Goal: Task Accomplishment & Management: Complete application form

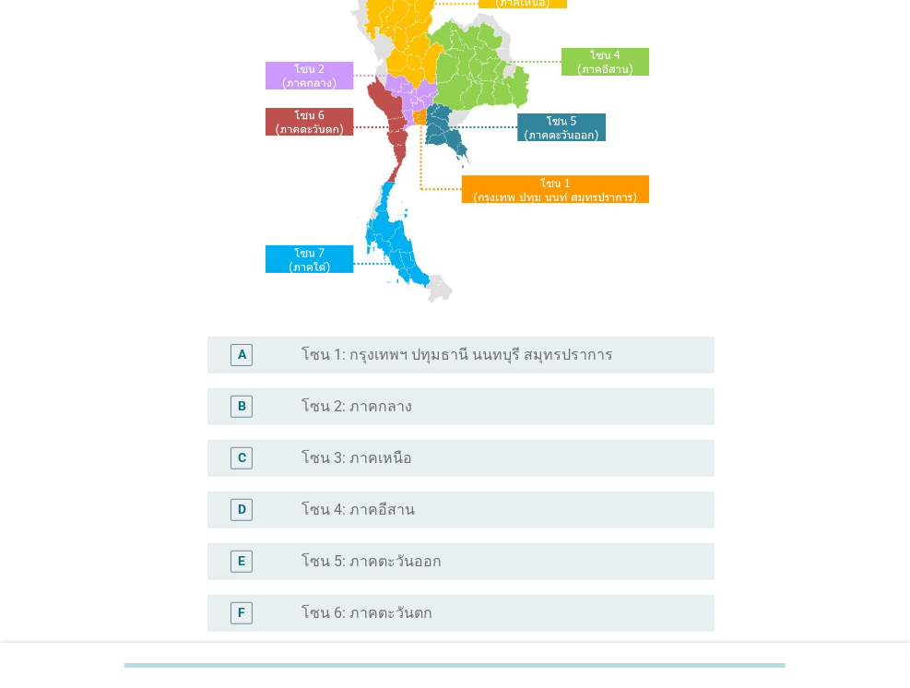
scroll to position [276, 0]
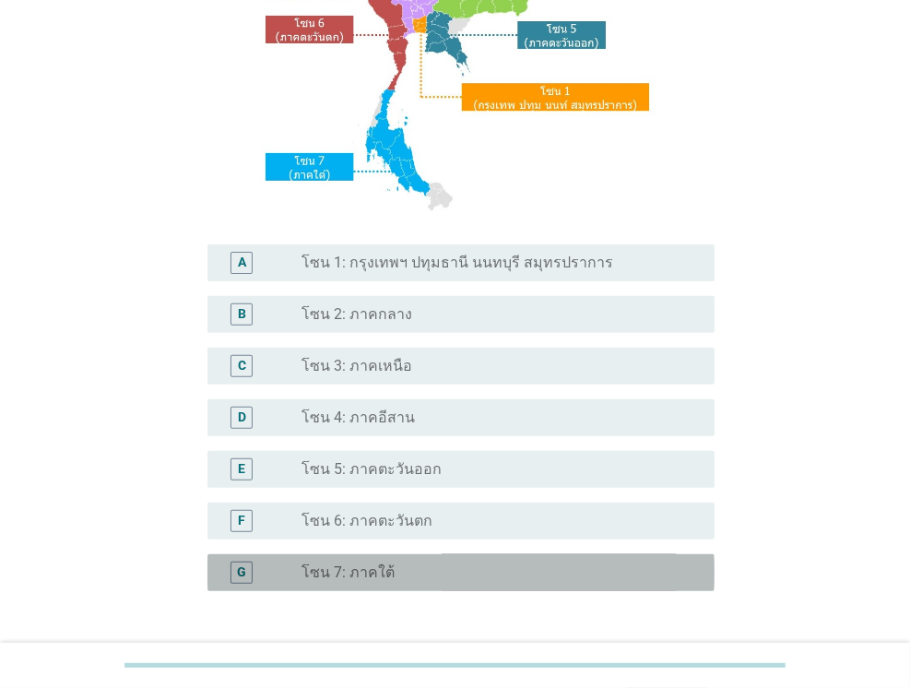
click at [360, 572] on label "โซน 7: ภาคใต้" at bounding box center [347, 572] width 93 height 18
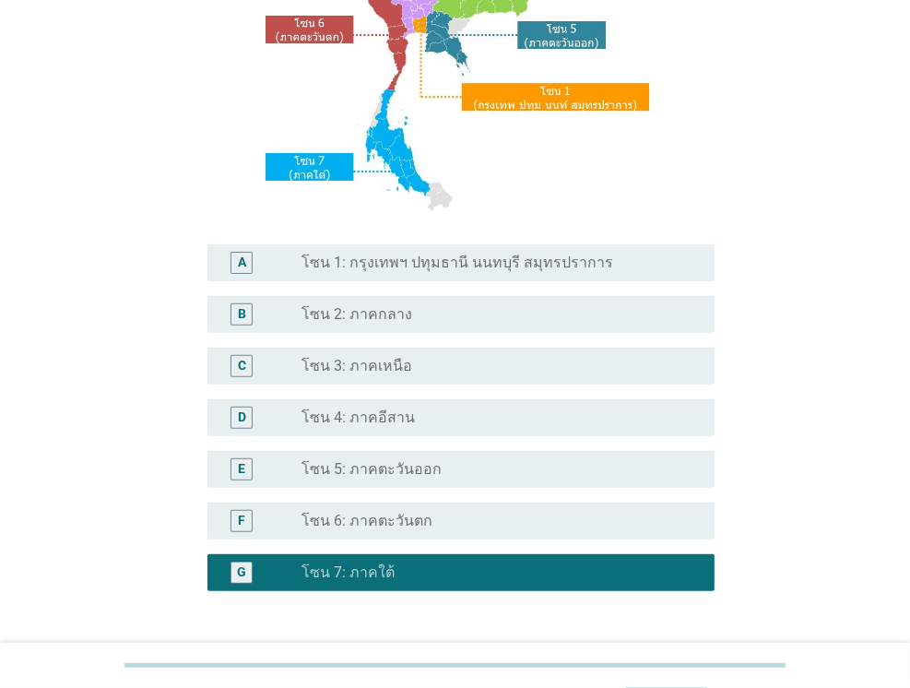
scroll to position [417, 0]
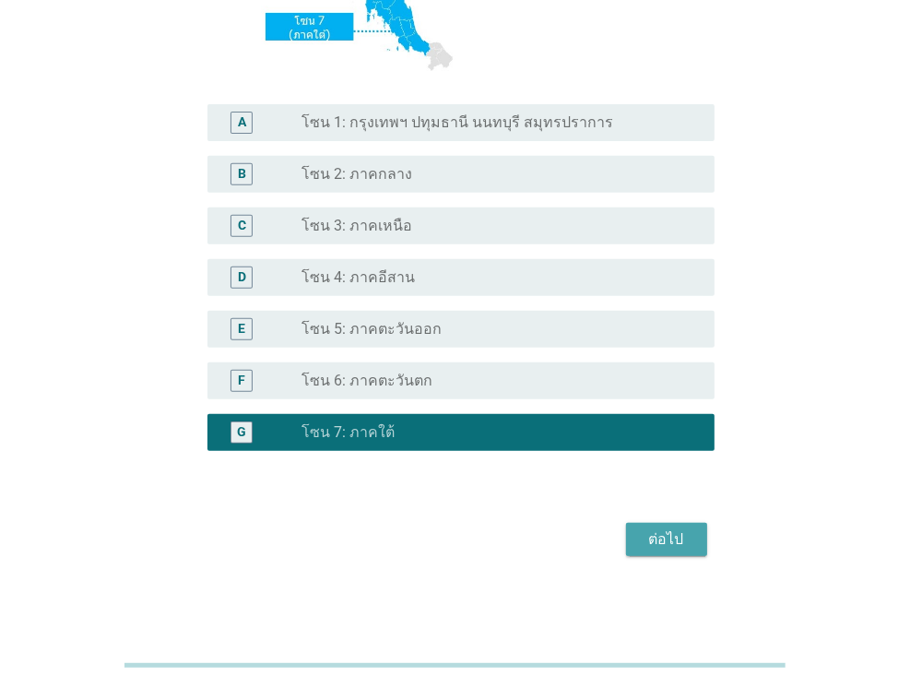
click at [675, 539] on div "ต่อไป" at bounding box center [667, 539] width 52 height 22
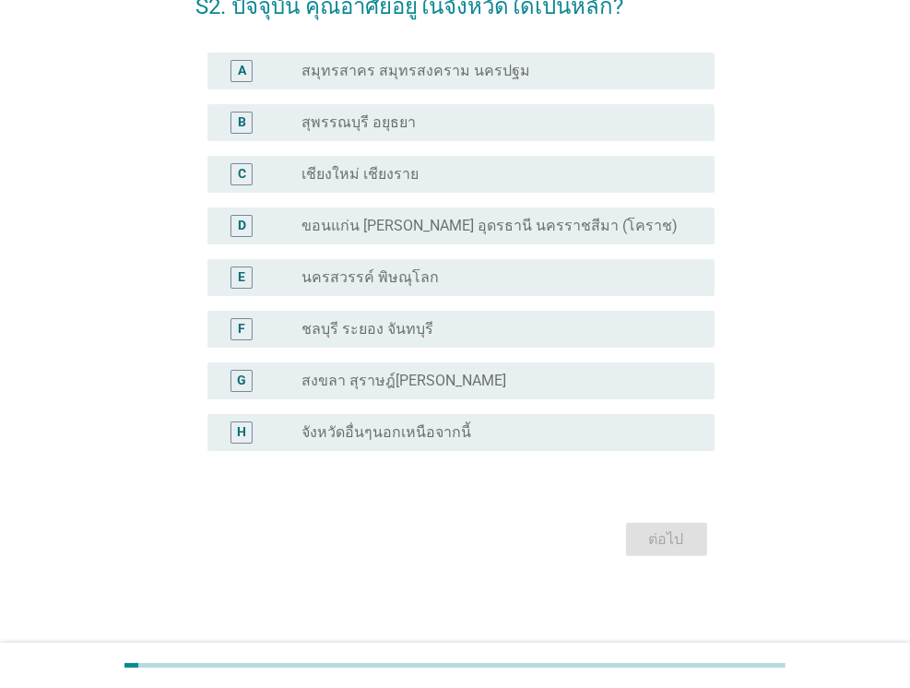
scroll to position [0, 0]
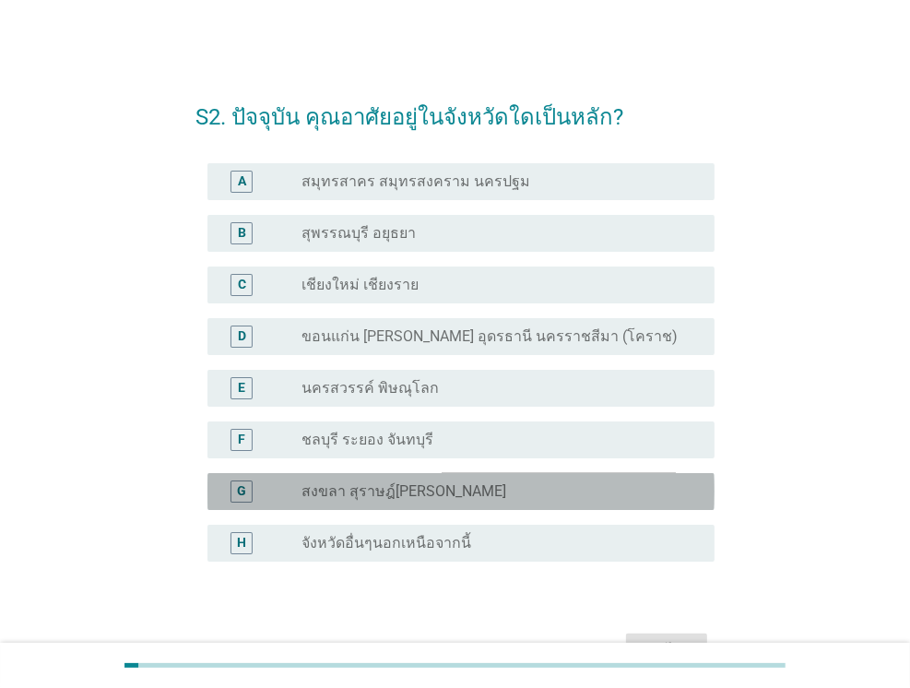
click at [389, 500] on div "radio_button_unchecked สงขลา สุราษฎ์[PERSON_NAME]" at bounding box center [500, 491] width 398 height 22
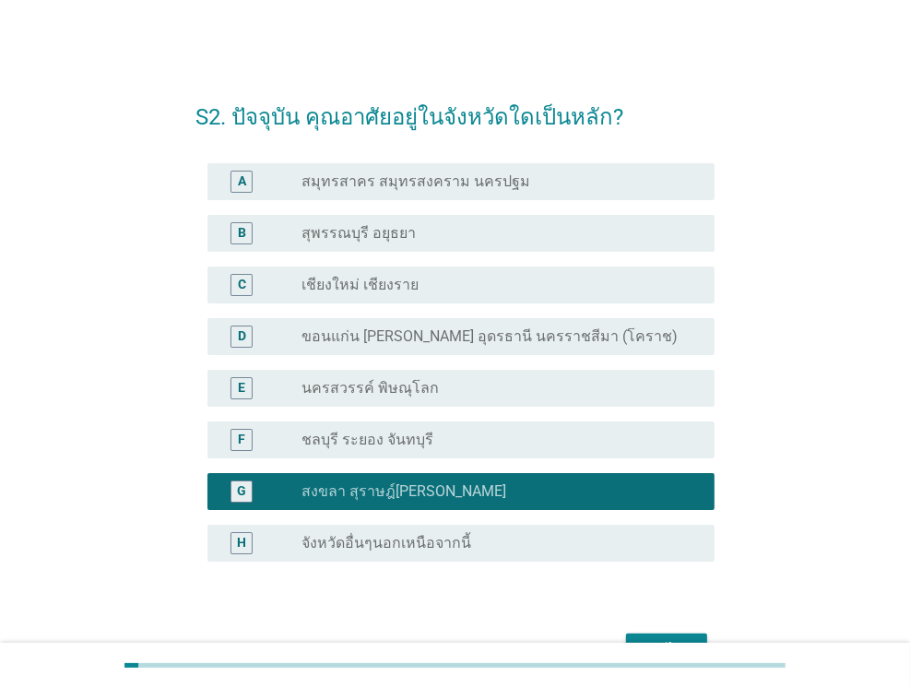
click at [686, 637] on button "ต่อไป" at bounding box center [666, 649] width 81 height 33
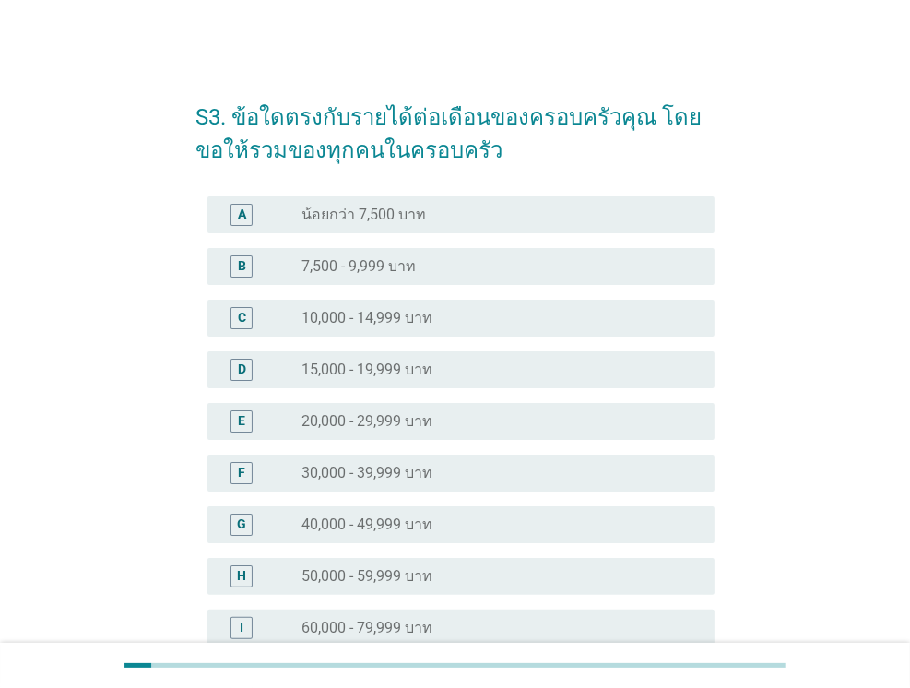
click at [380, 469] on label "30,000 - 39,999 บาท" at bounding box center [366, 473] width 131 height 18
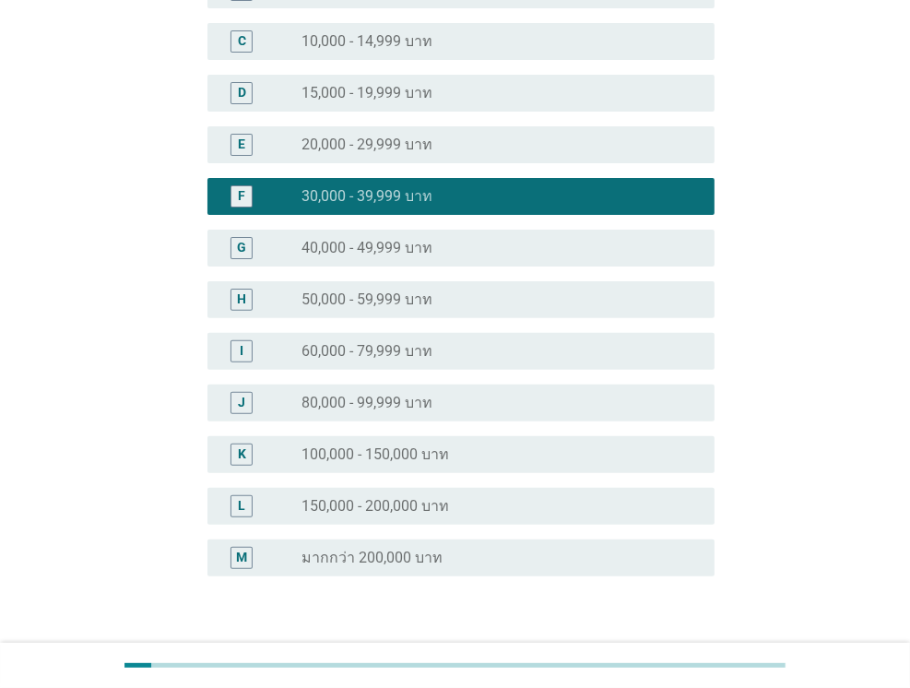
scroll to position [402, 0]
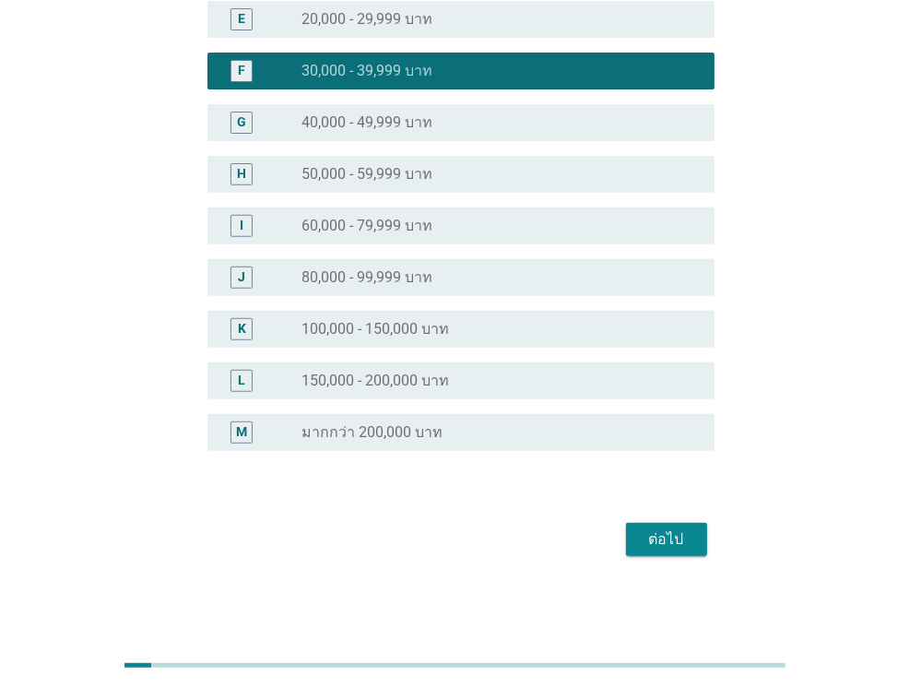
click at [665, 547] on div "ต่อไป" at bounding box center [667, 539] width 52 height 22
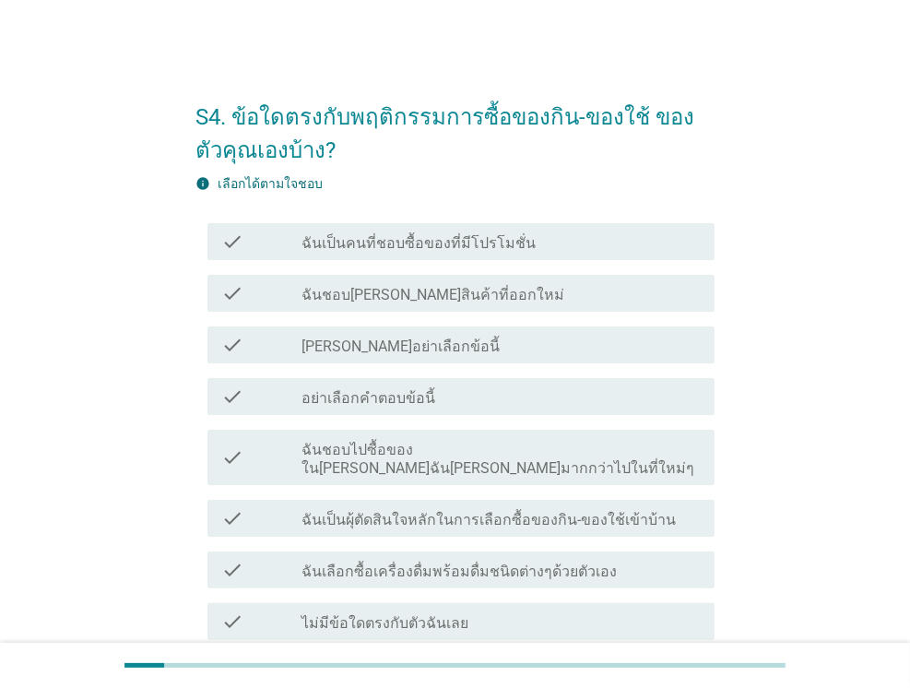
click at [507, 442] on label "ฉันชอบไปซื้อของใน[PERSON_NAME]ฉัน[PERSON_NAME]มากกว่าไปในที่ใหม่ๆ" at bounding box center [500, 459] width 398 height 37
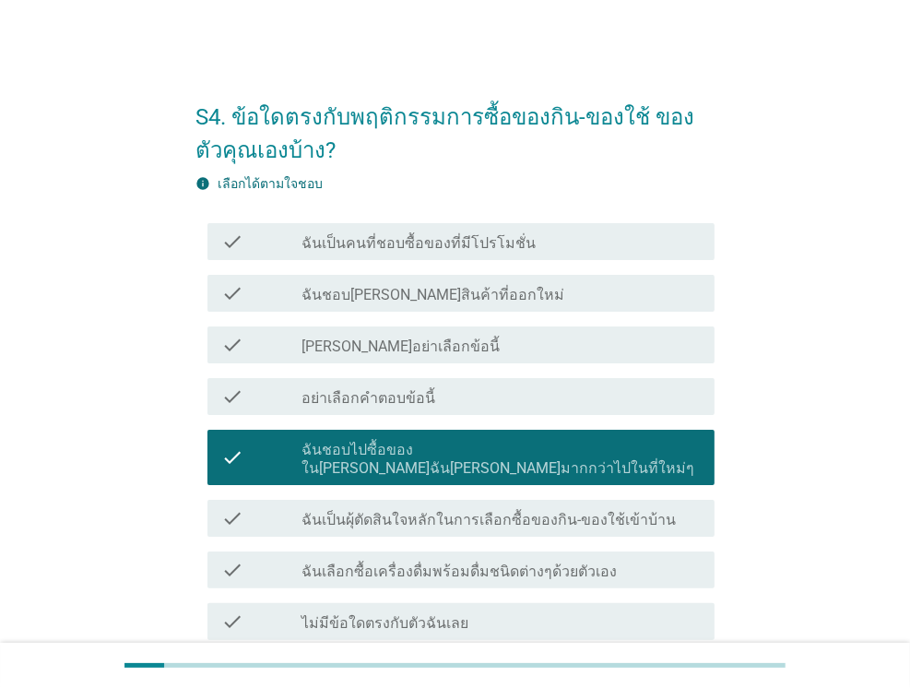
scroll to position [147, 0]
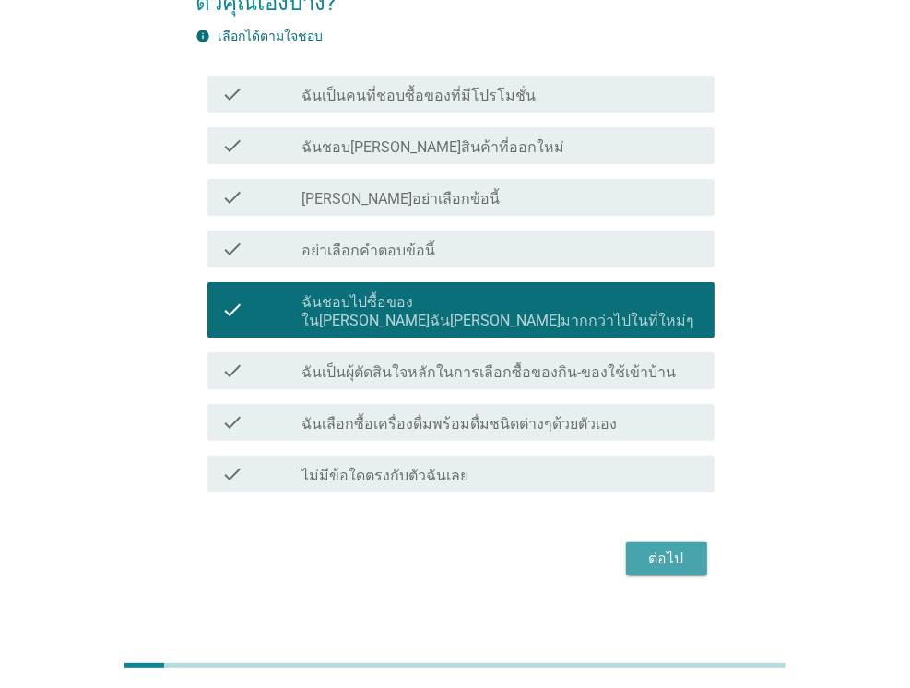
click at [645, 547] on div "ต่อไป" at bounding box center [667, 558] width 52 height 22
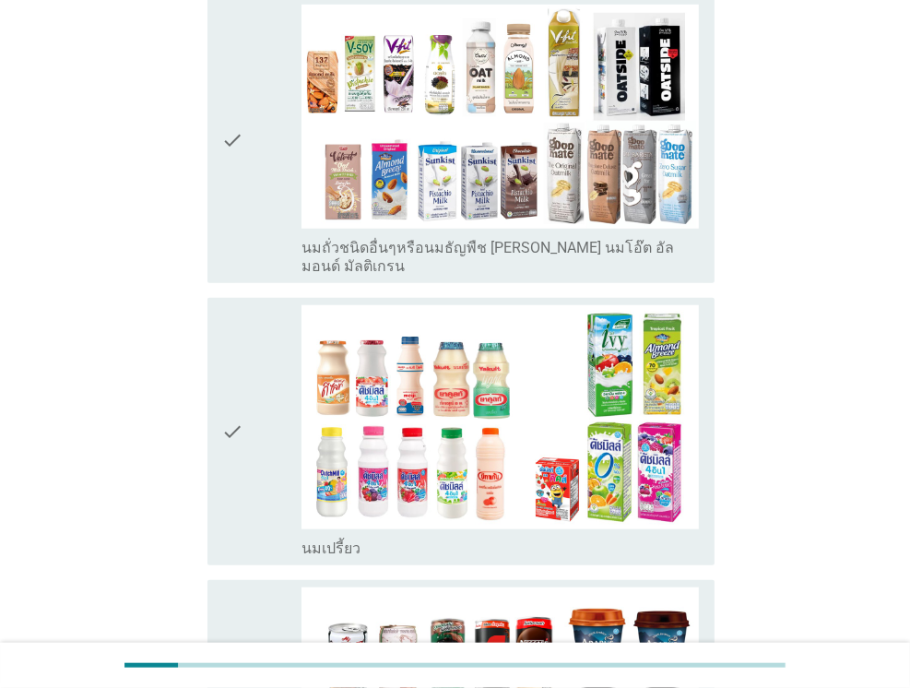
scroll to position [1014, 0]
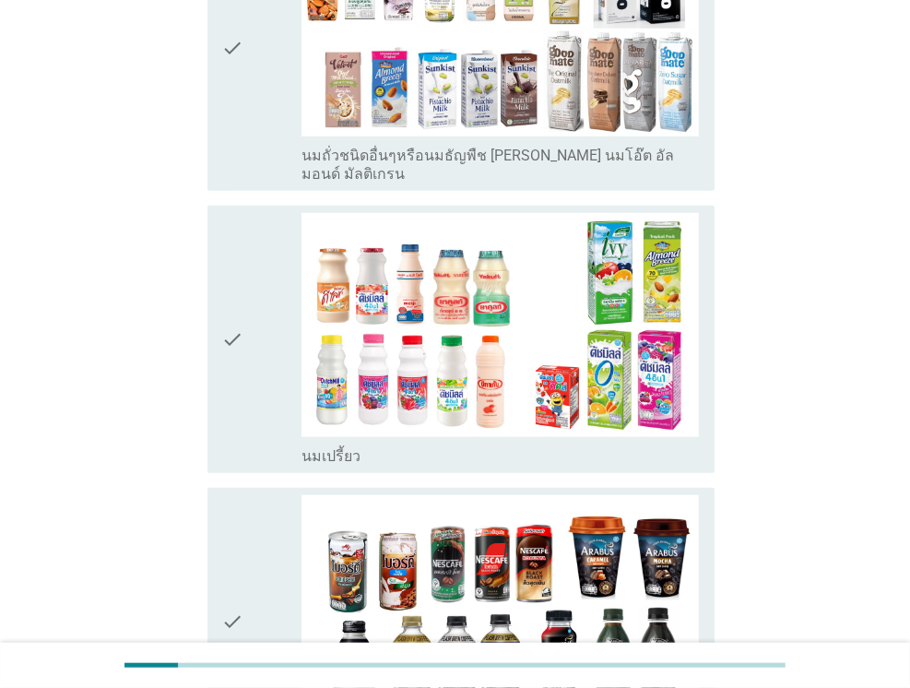
click at [249, 288] on div "check" at bounding box center [261, 339] width 79 height 253
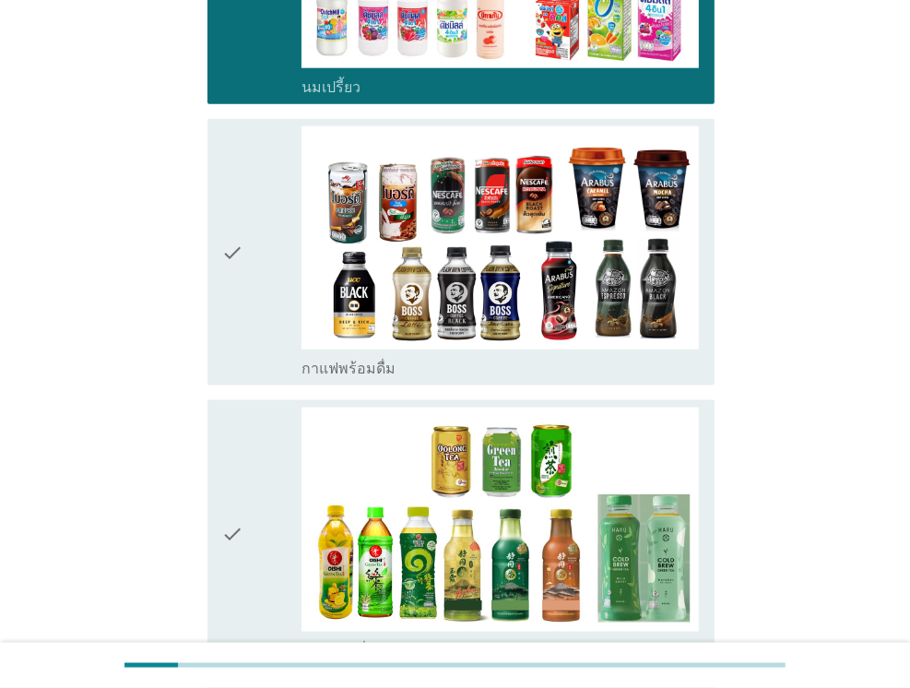
scroll to position [1659, 0]
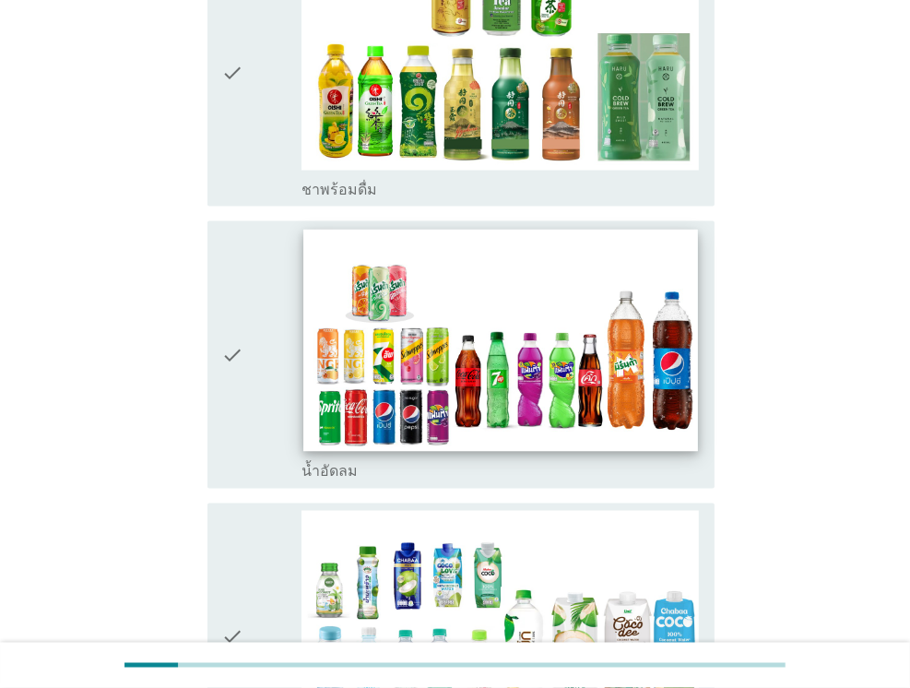
click at [399, 267] on img at bounding box center [500, 339] width 394 height 221
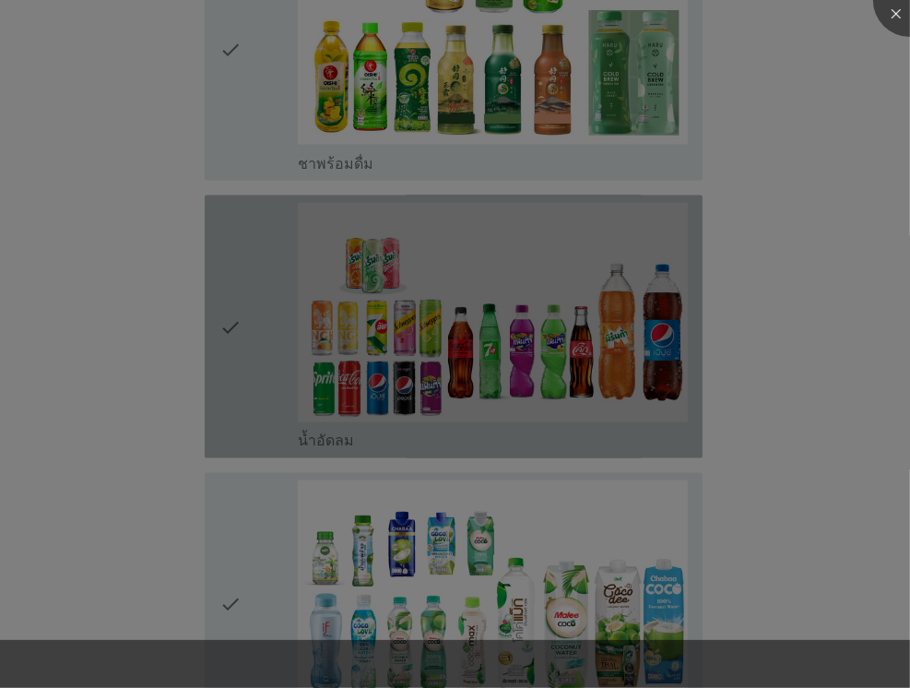
scroll to position [2120, 0]
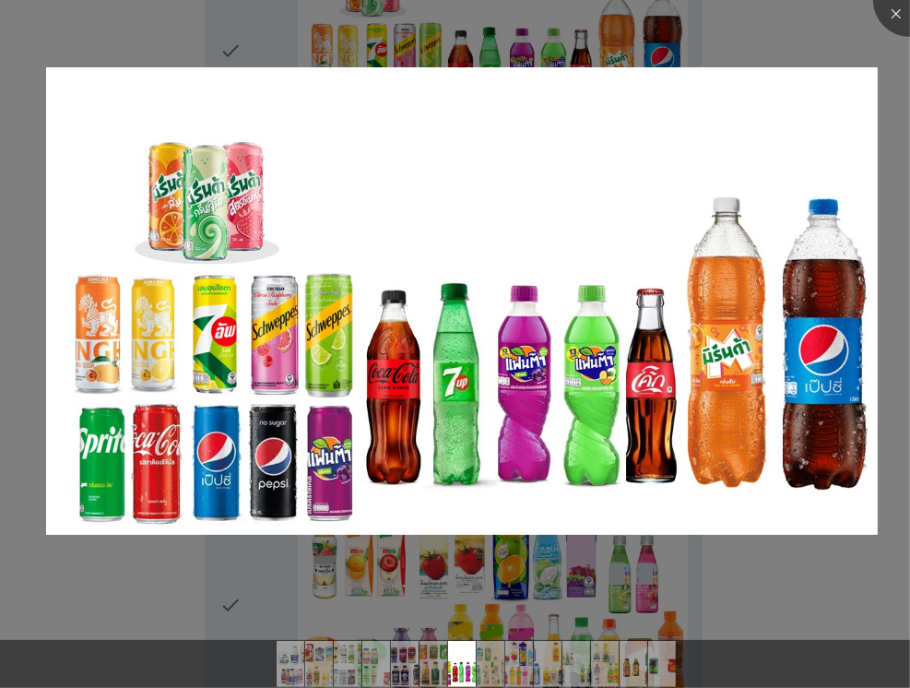
click at [774, 42] on div at bounding box center [455, 344] width 910 height 688
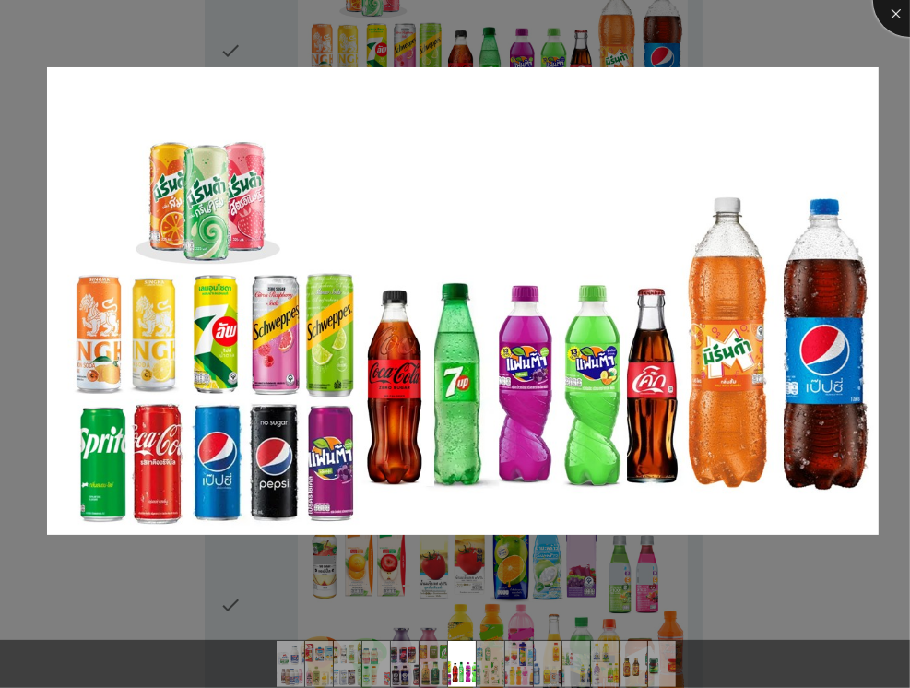
click at [894, 14] on div at bounding box center [910, 0] width 74 height 74
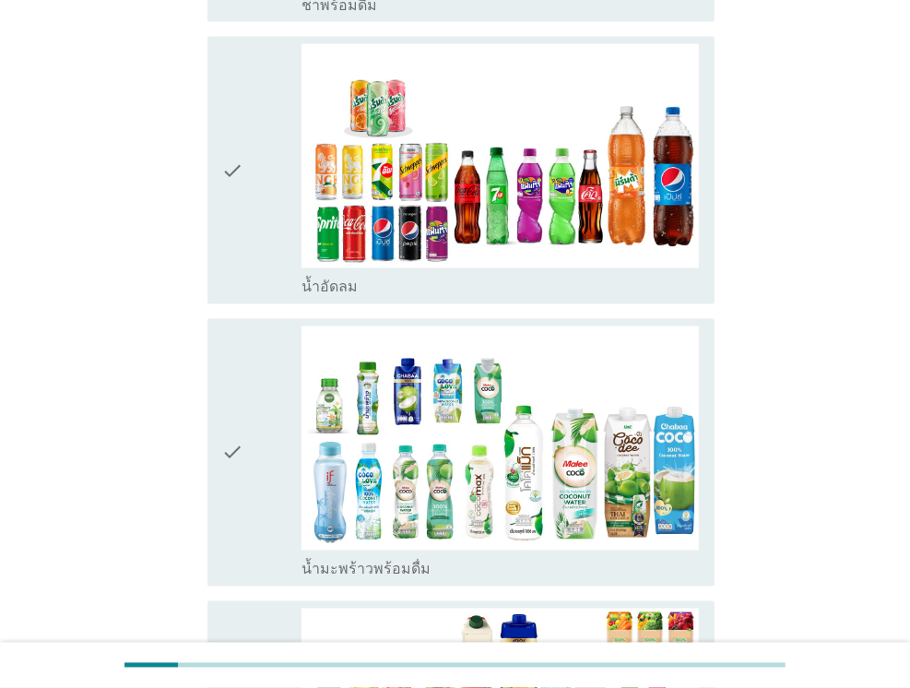
scroll to position [1935, 0]
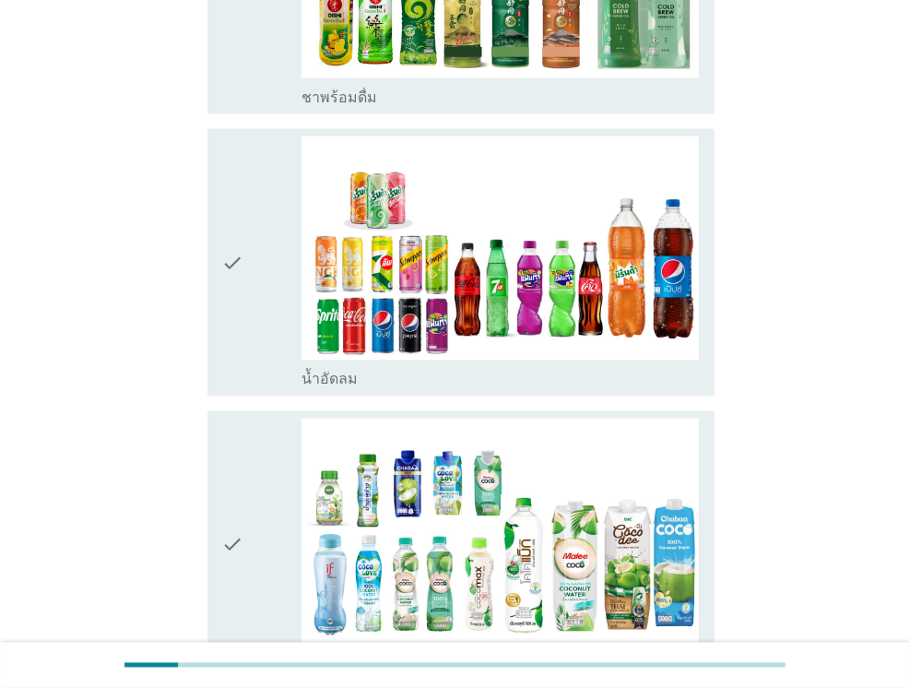
click at [260, 228] on div "check" at bounding box center [261, 262] width 79 height 253
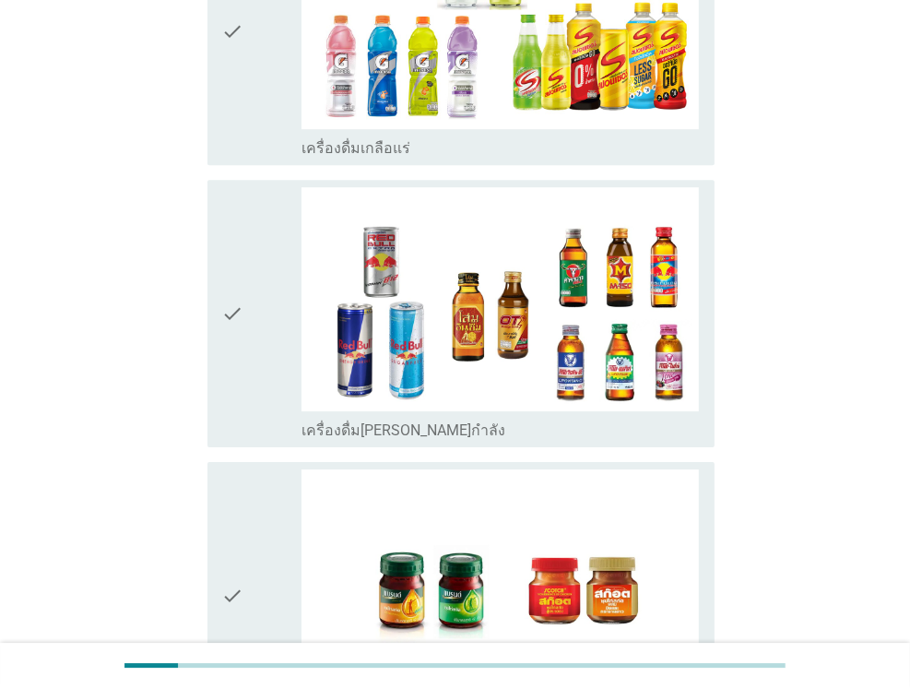
scroll to position [3825, 0]
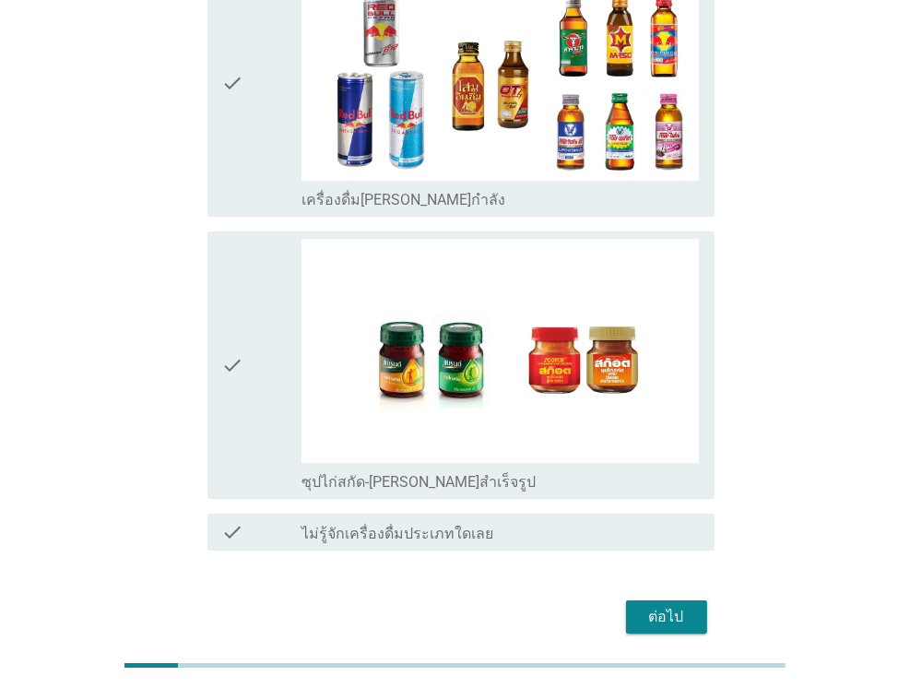
click at [655, 606] on div "ต่อไป" at bounding box center [667, 617] width 52 height 22
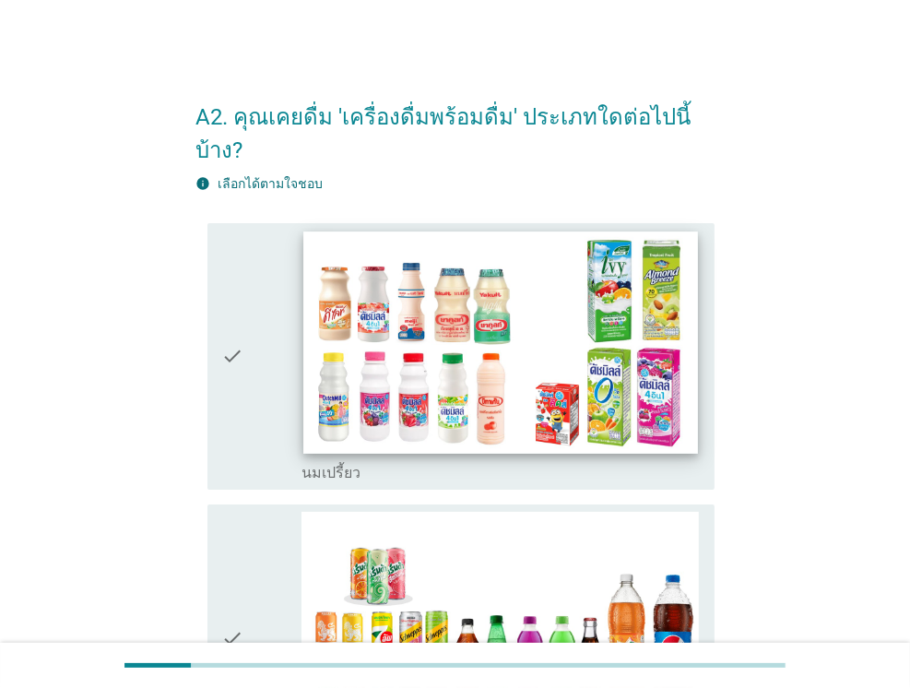
scroll to position [92, 0]
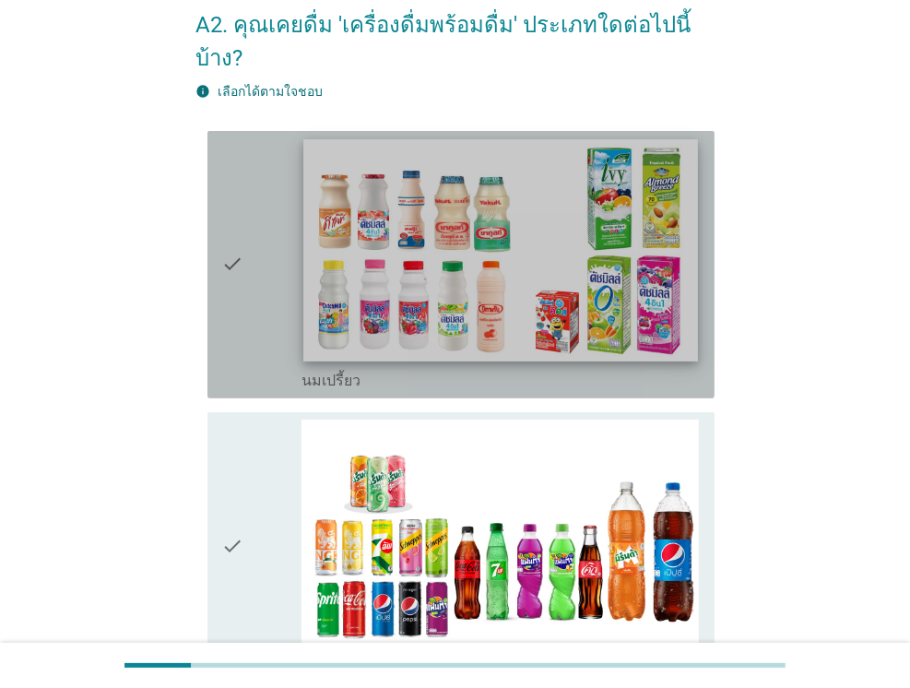
click at [449, 241] on img at bounding box center [500, 249] width 394 height 221
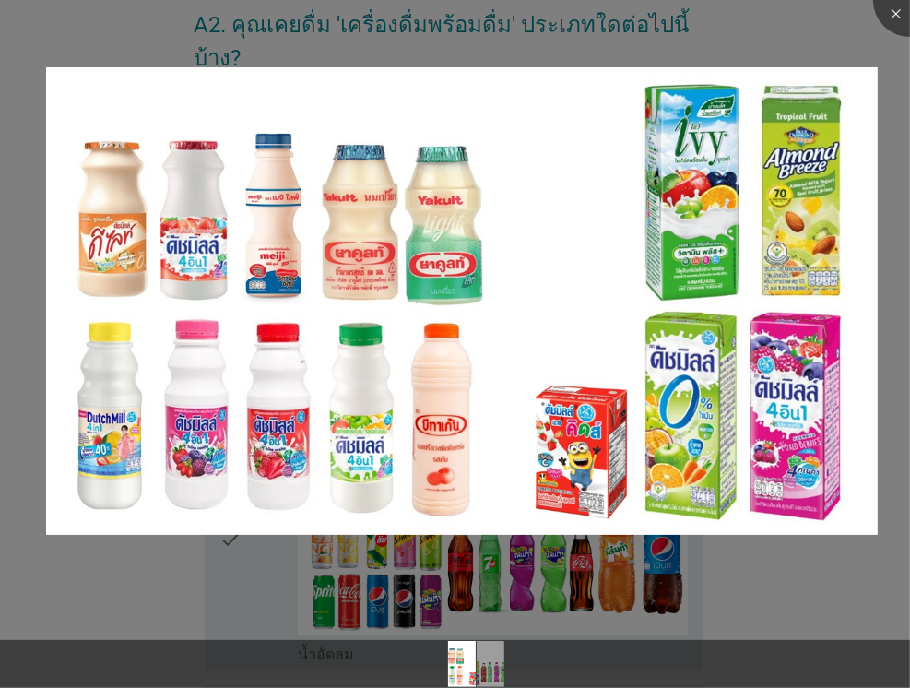
click at [761, 563] on div at bounding box center [455, 344] width 910 height 688
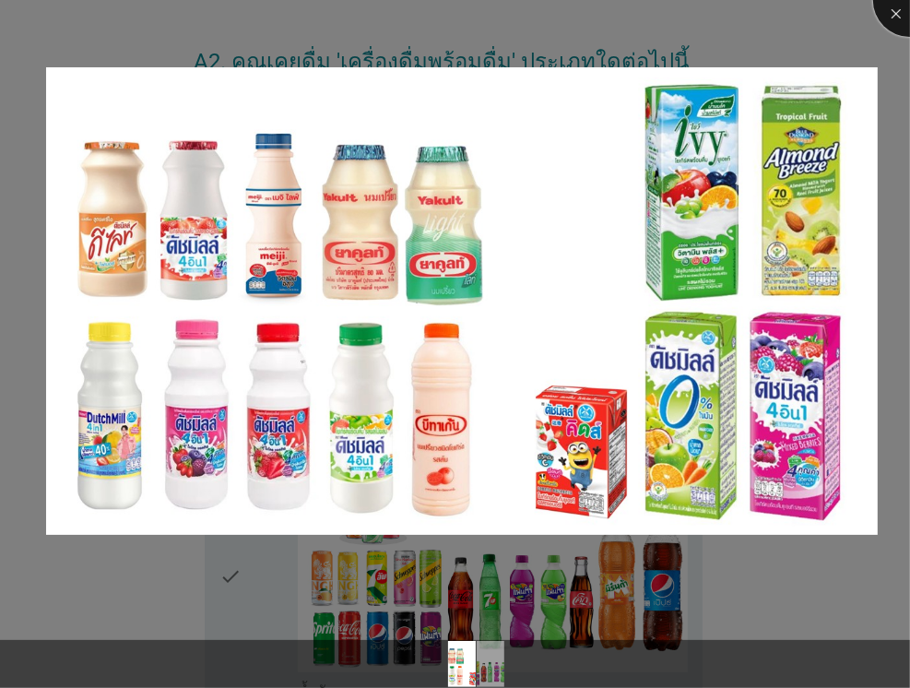
drag, startPoint x: 896, startPoint y: 23, endPoint x: 881, endPoint y: 34, distance: 18.4
click at [896, 23] on div at bounding box center [910, 0] width 74 height 74
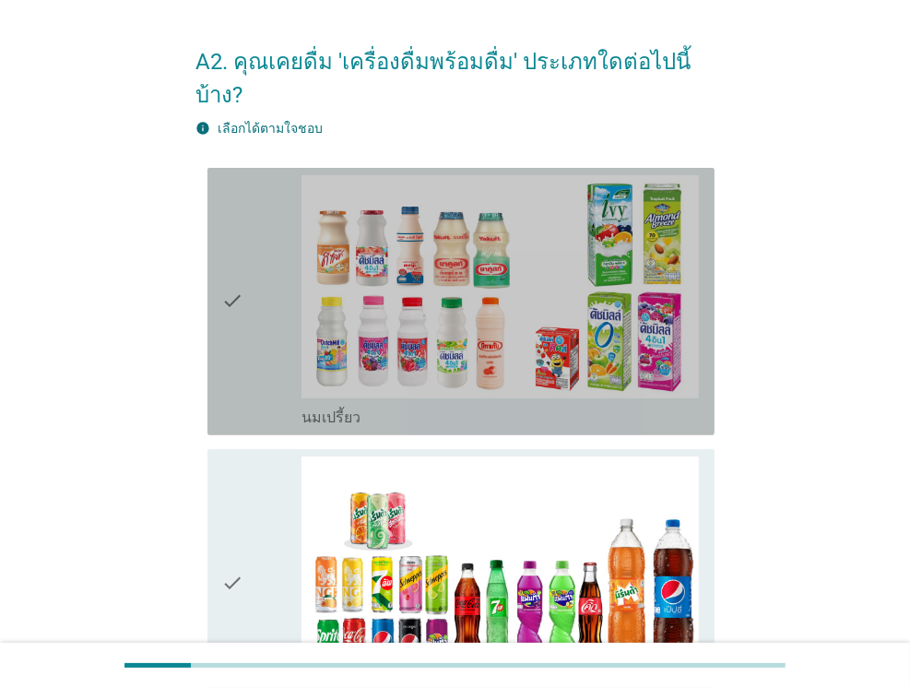
click at [249, 311] on div "check" at bounding box center [261, 301] width 79 height 253
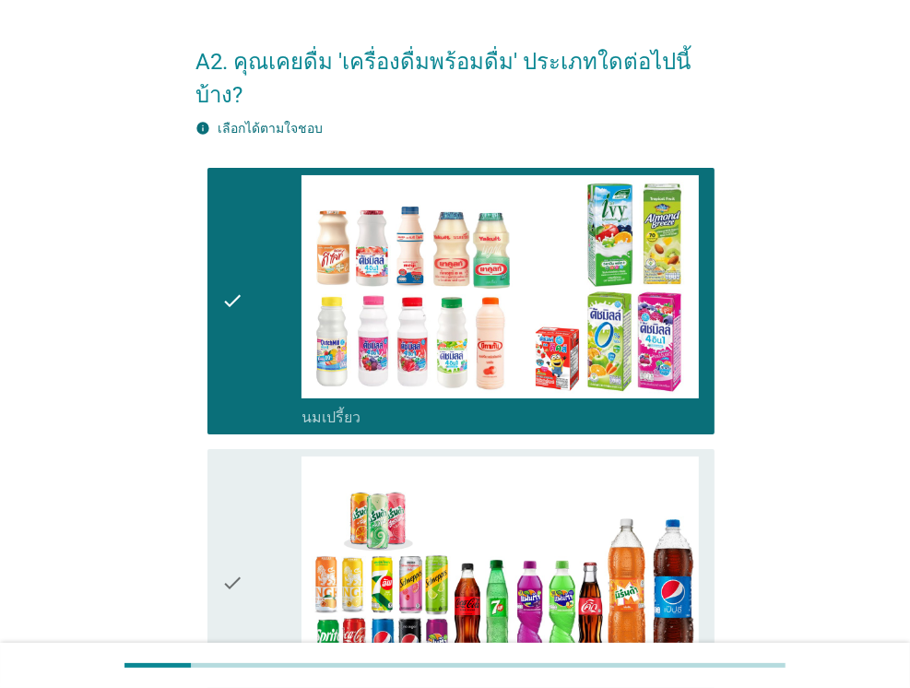
click at [220, 547] on div "check check_box_outline_blank น้ำอัดลม" at bounding box center [460, 582] width 507 height 267
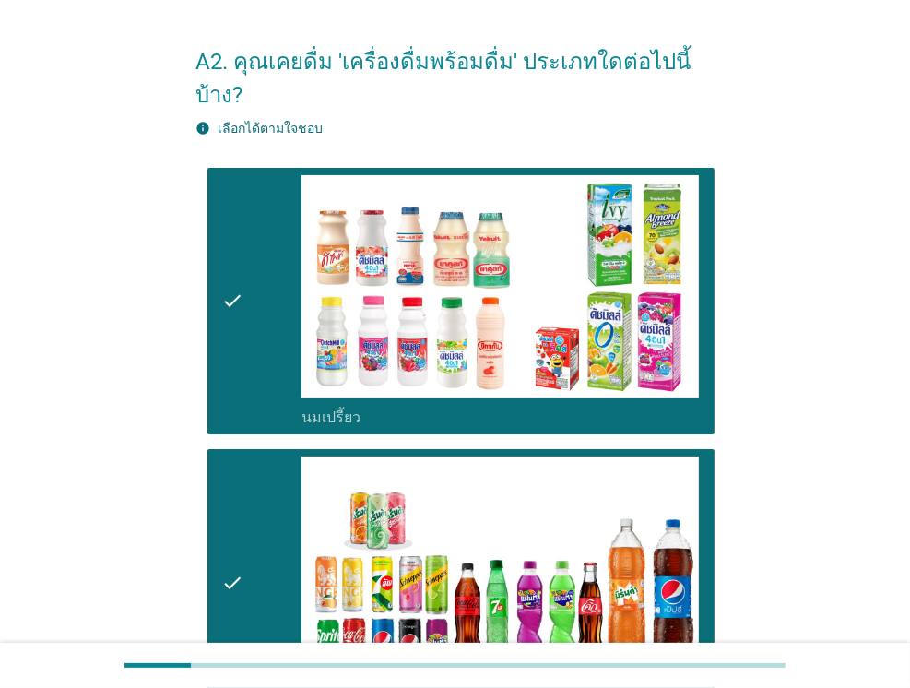
scroll to position [316, 0]
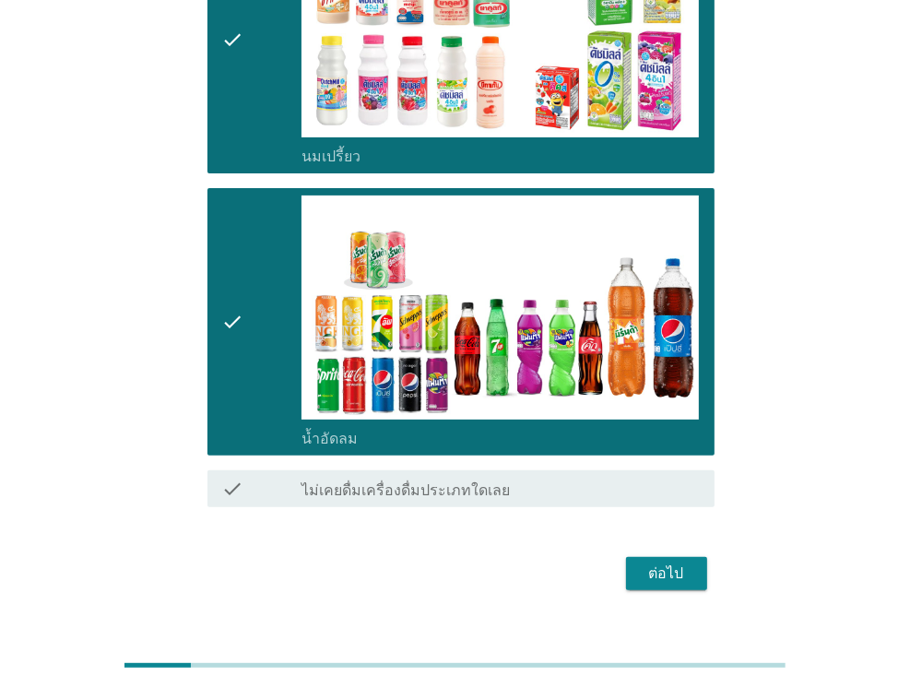
click at [685, 562] on div "ต่อไป" at bounding box center [667, 573] width 52 height 22
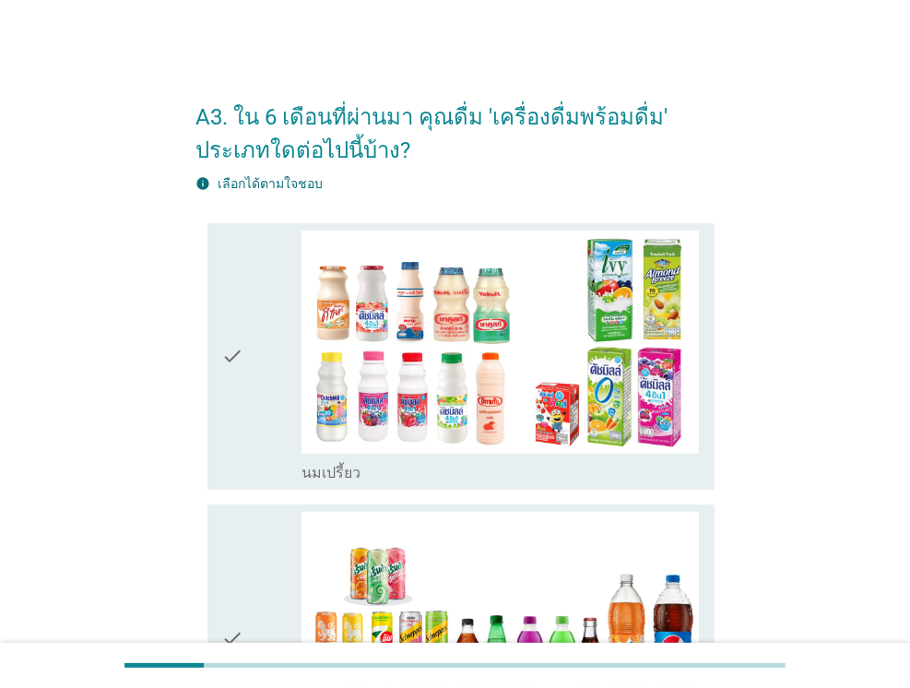
scroll to position [184, 0]
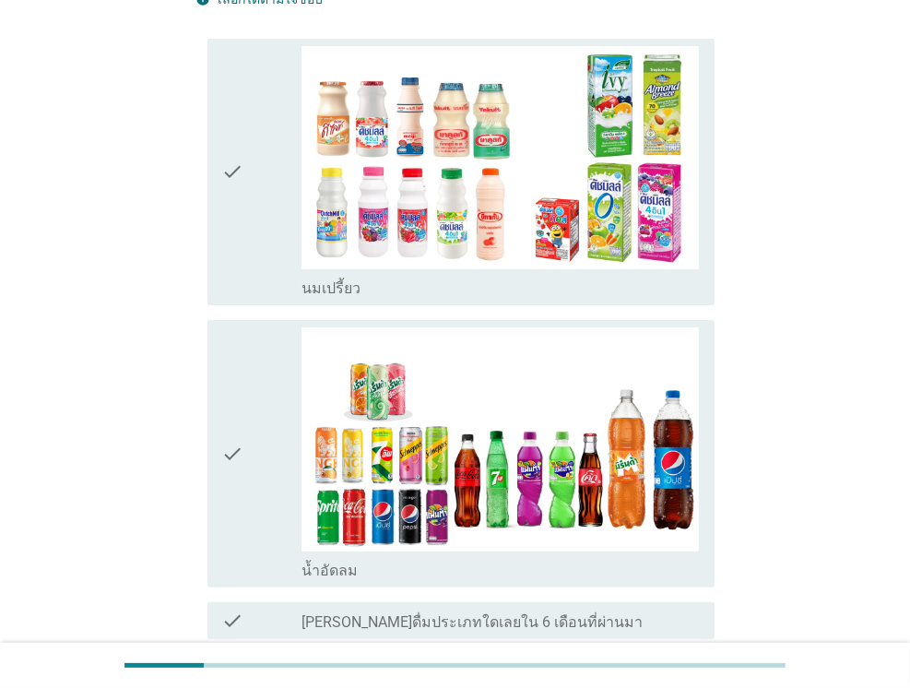
drag, startPoint x: 250, startPoint y: 218, endPoint x: 251, endPoint y: 230, distance: 12.0
click at [251, 218] on div "check" at bounding box center [261, 172] width 79 height 253
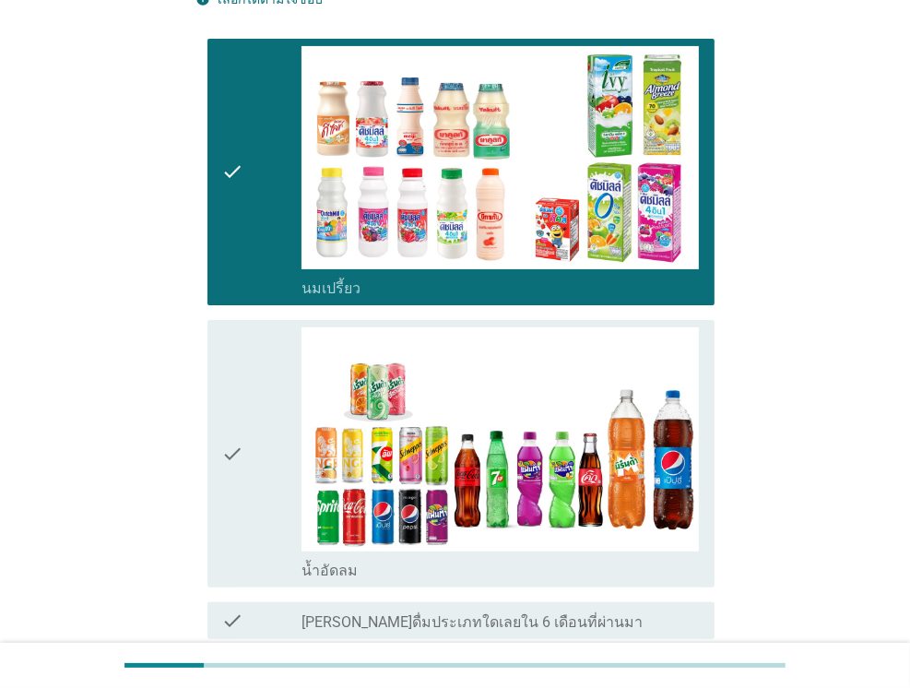
click at [236, 416] on icon "check" at bounding box center [233, 453] width 22 height 253
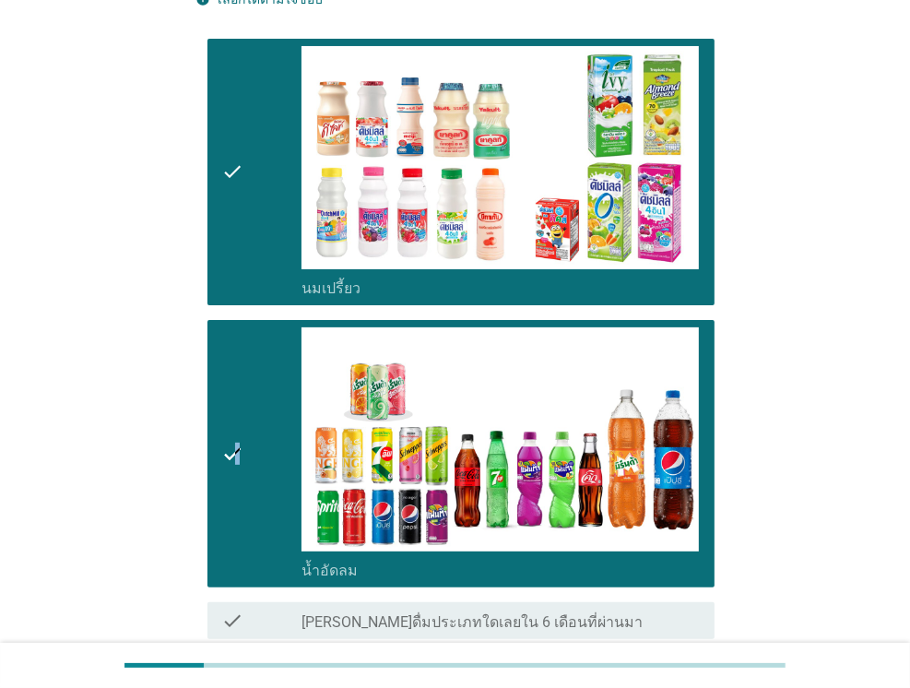
scroll to position [349, 0]
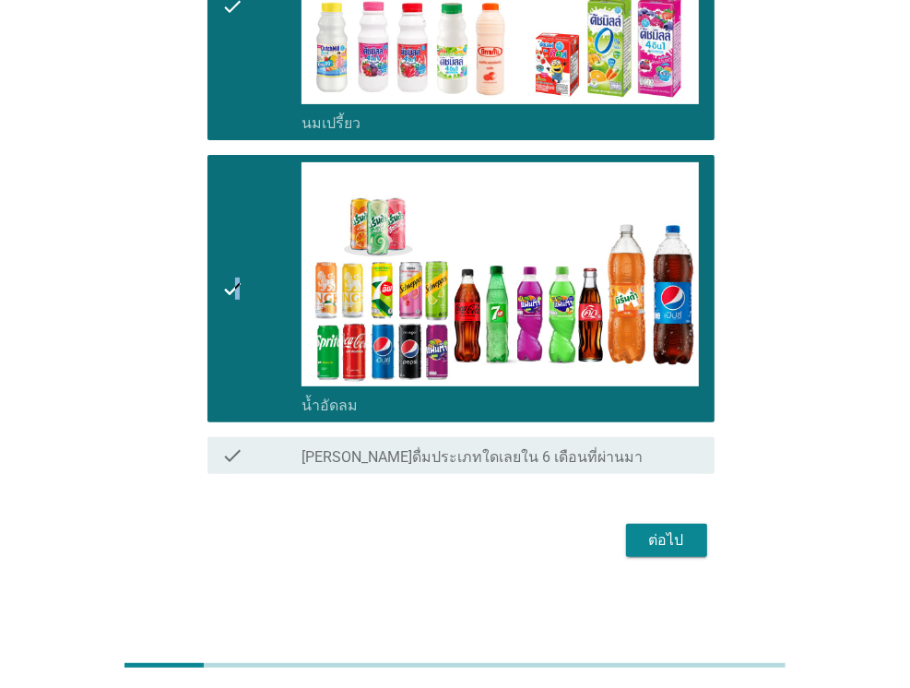
click at [653, 543] on div "ต่อไป" at bounding box center [667, 540] width 52 height 22
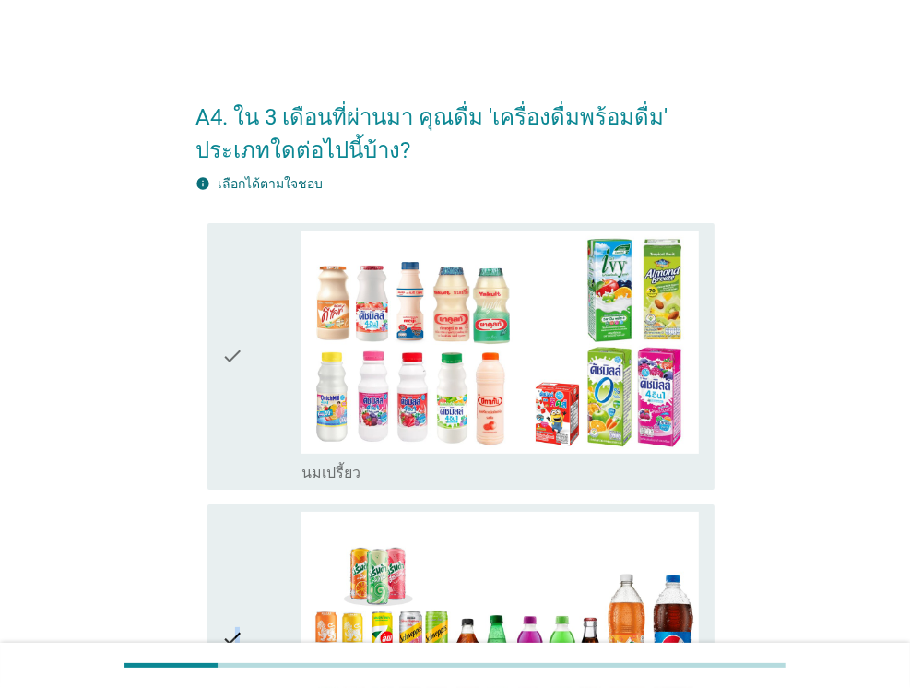
scroll to position [92, 0]
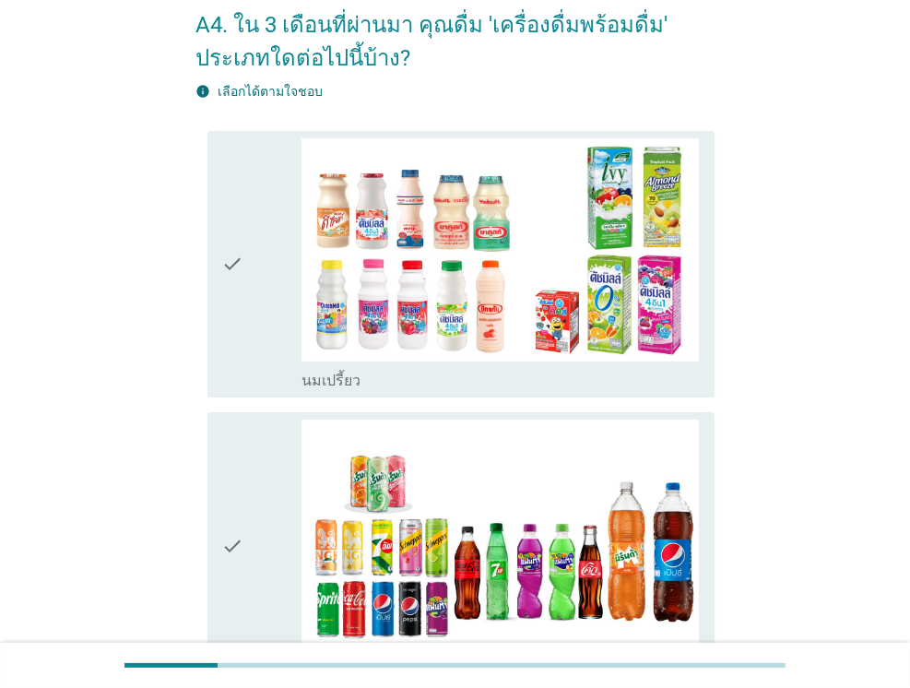
click at [215, 187] on div "check check_box_outline_blank นมเปรี้ยว" at bounding box center [460, 264] width 507 height 267
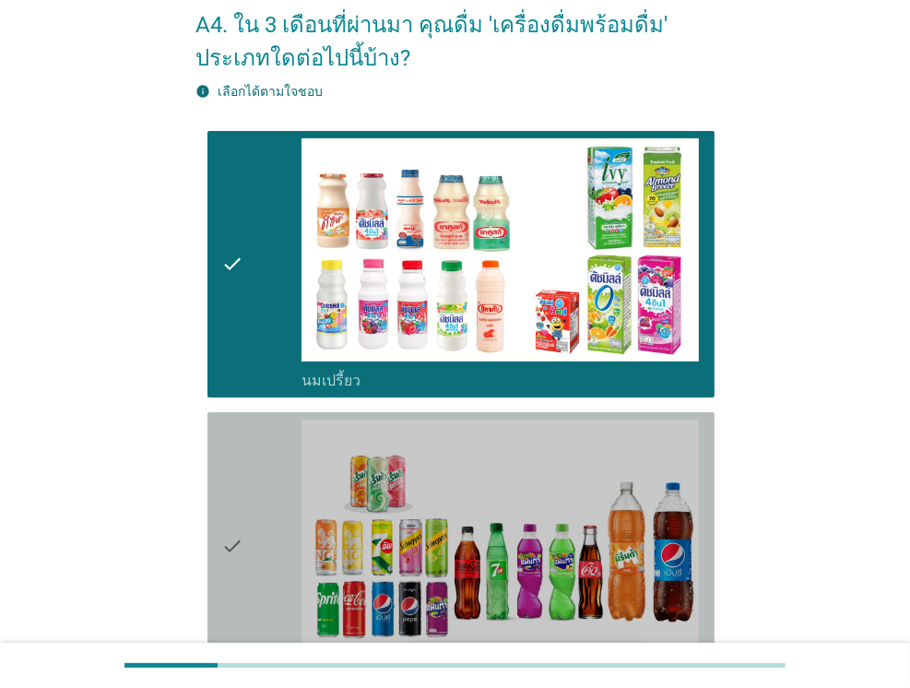
click at [257, 428] on div "check" at bounding box center [261, 545] width 79 height 253
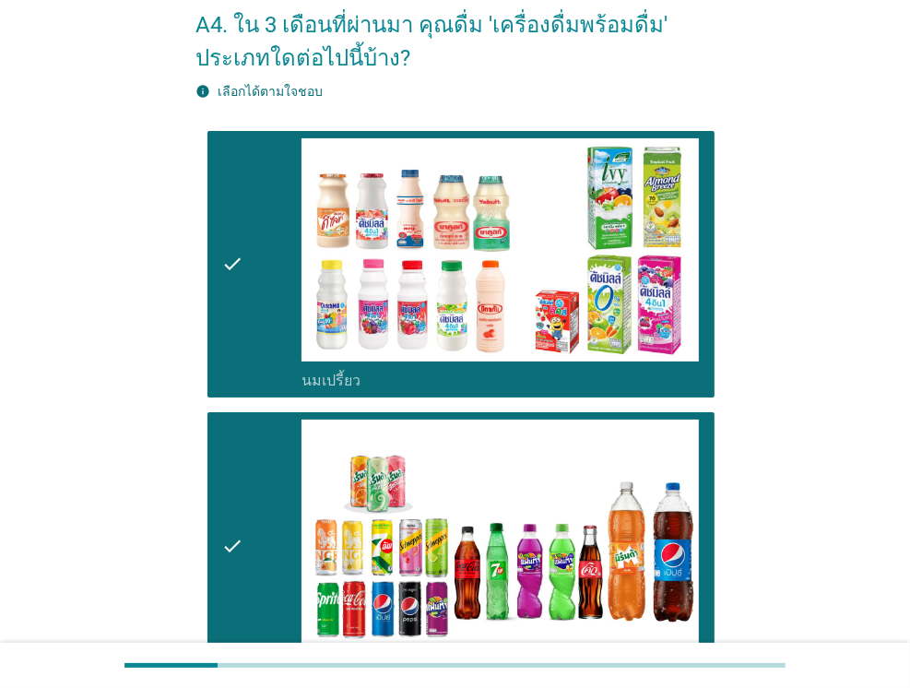
scroll to position [276, 0]
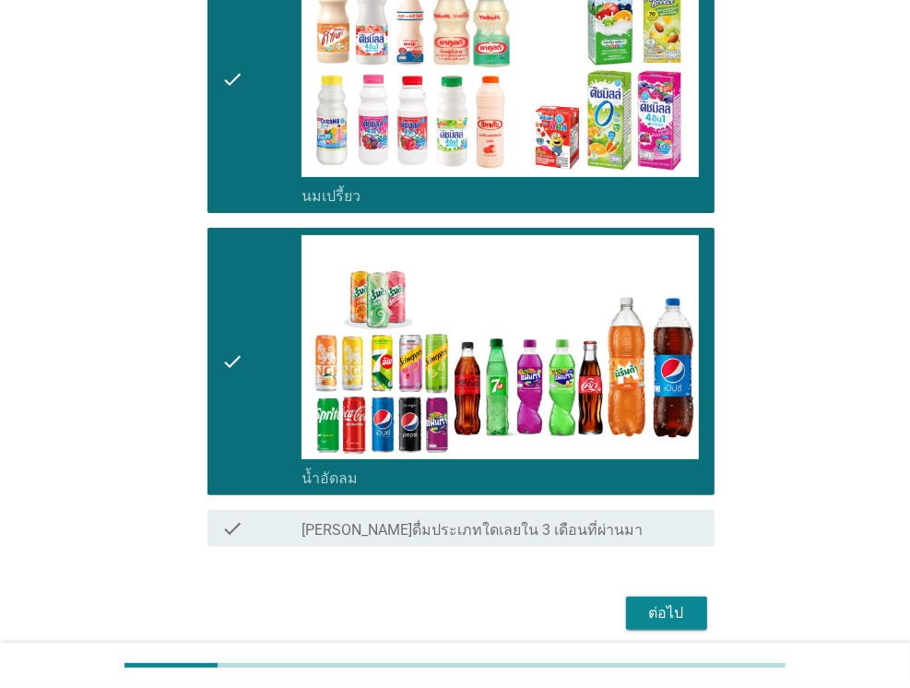
click at [656, 587] on form "A4. ใน 3 เดือนที่ผ่านมา คุณดื่ม 'เครื่องดื่มพร้อมดื่ม' ประเภทใดต่อไปนี้บ้าง? in…" at bounding box center [455, 221] width 518 height 830
click at [655, 609] on div "ต่อไป" at bounding box center [667, 613] width 52 height 22
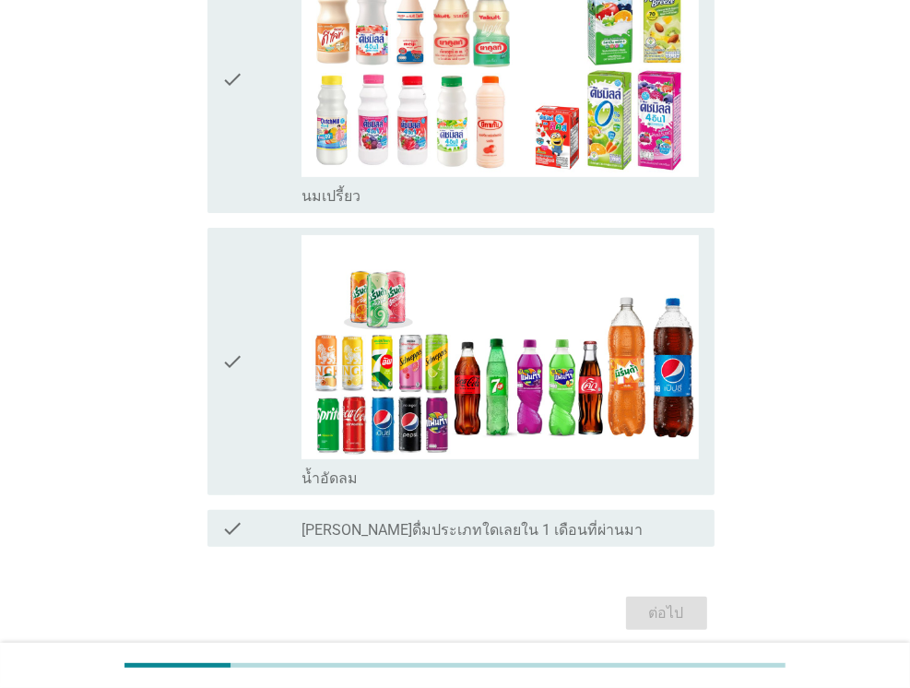
scroll to position [0, 0]
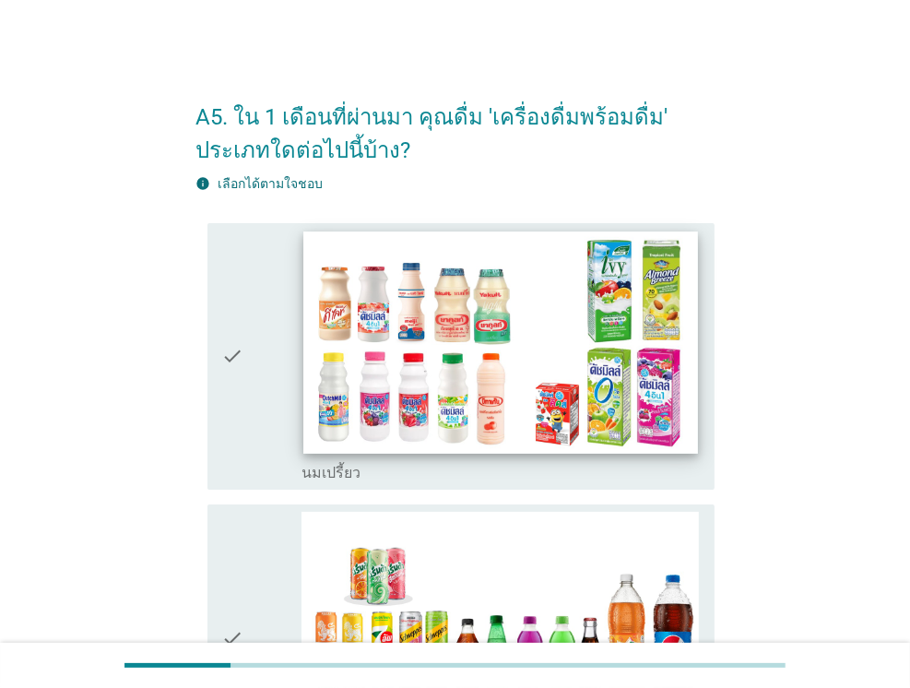
click at [303, 266] on img at bounding box center [500, 341] width 394 height 221
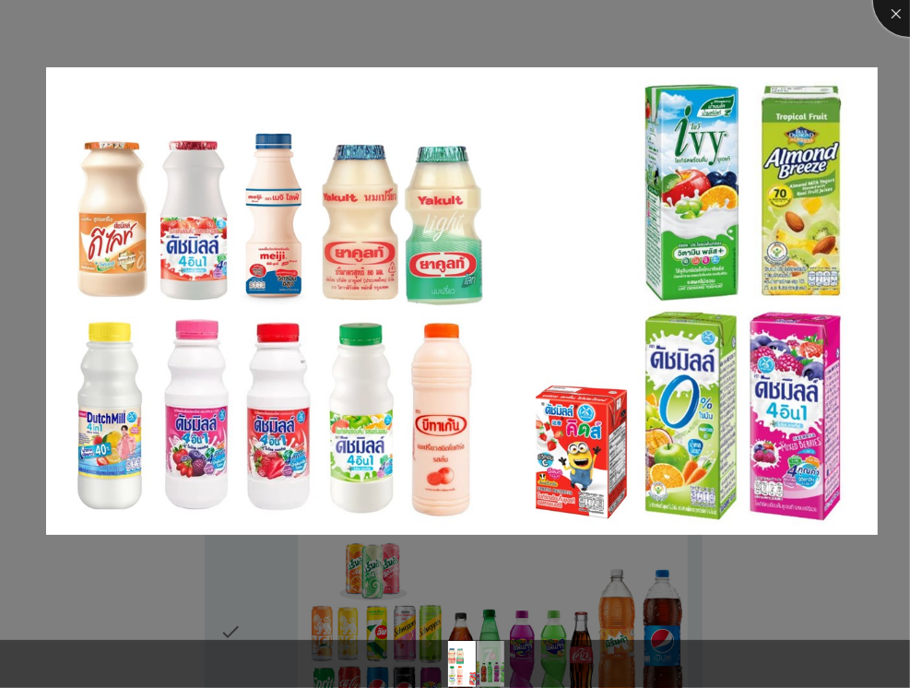
click at [889, 12] on div at bounding box center [910, 0] width 74 height 74
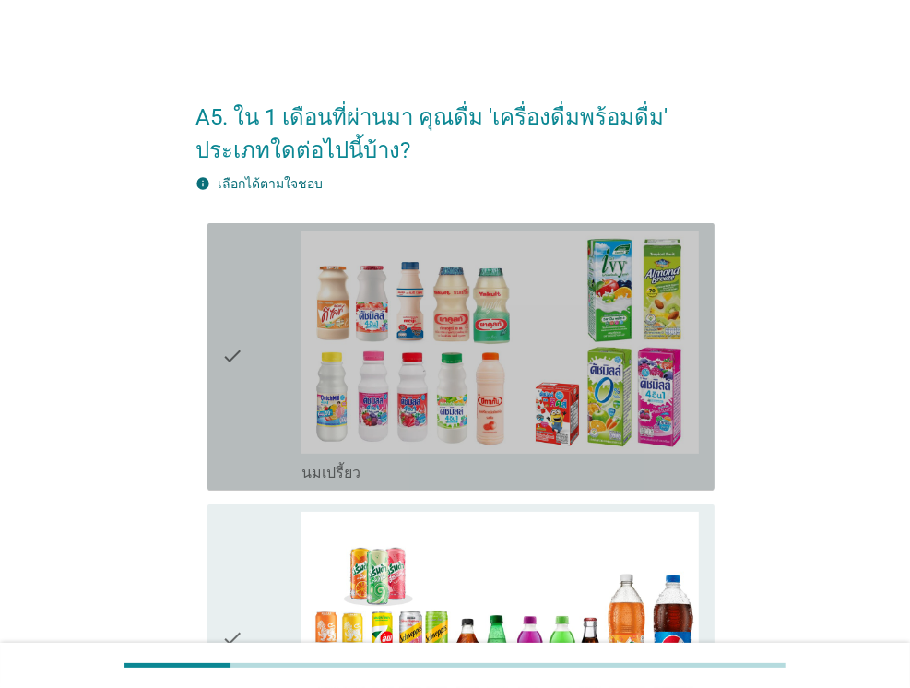
click at [218, 343] on div "check check_box_outline_blank นมเปรี้ยว" at bounding box center [460, 356] width 507 height 267
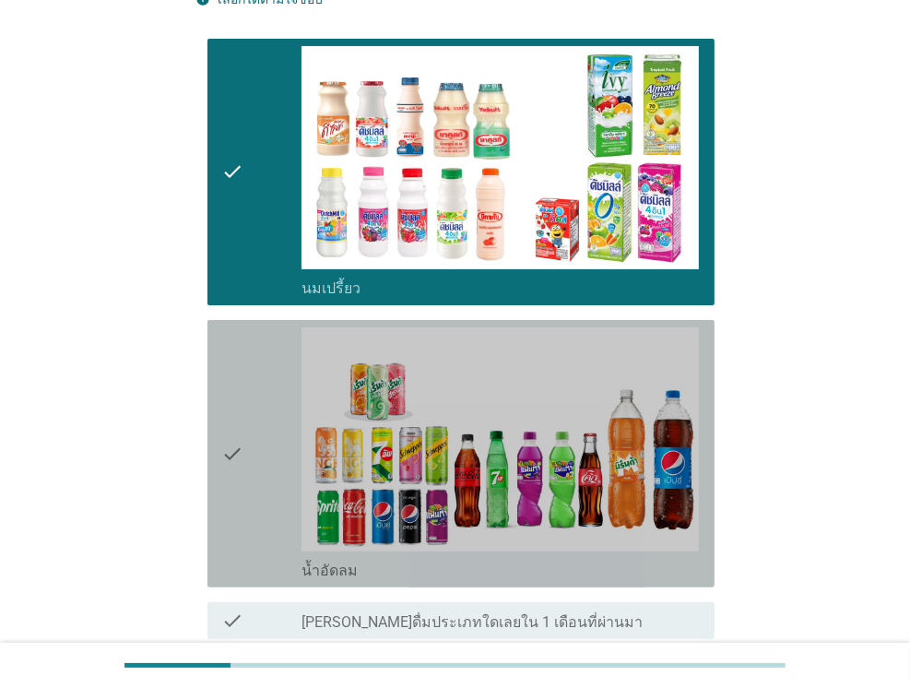
click at [234, 420] on icon "check" at bounding box center [233, 453] width 22 height 253
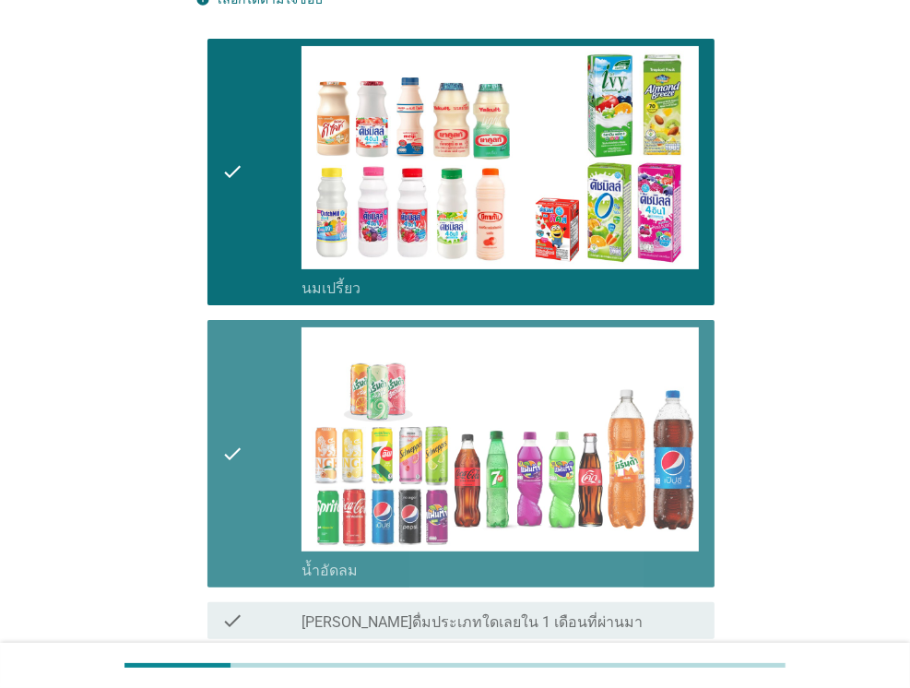
scroll to position [349, 0]
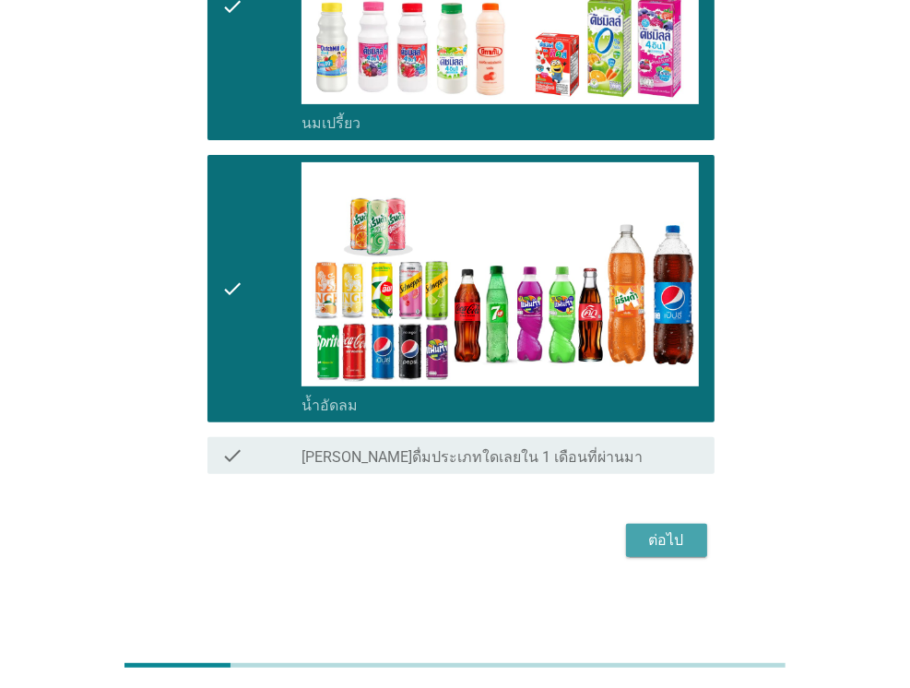
click at [642, 535] on div "ต่อไป" at bounding box center [667, 540] width 52 height 22
